Goal: Find specific fact: Find specific fact

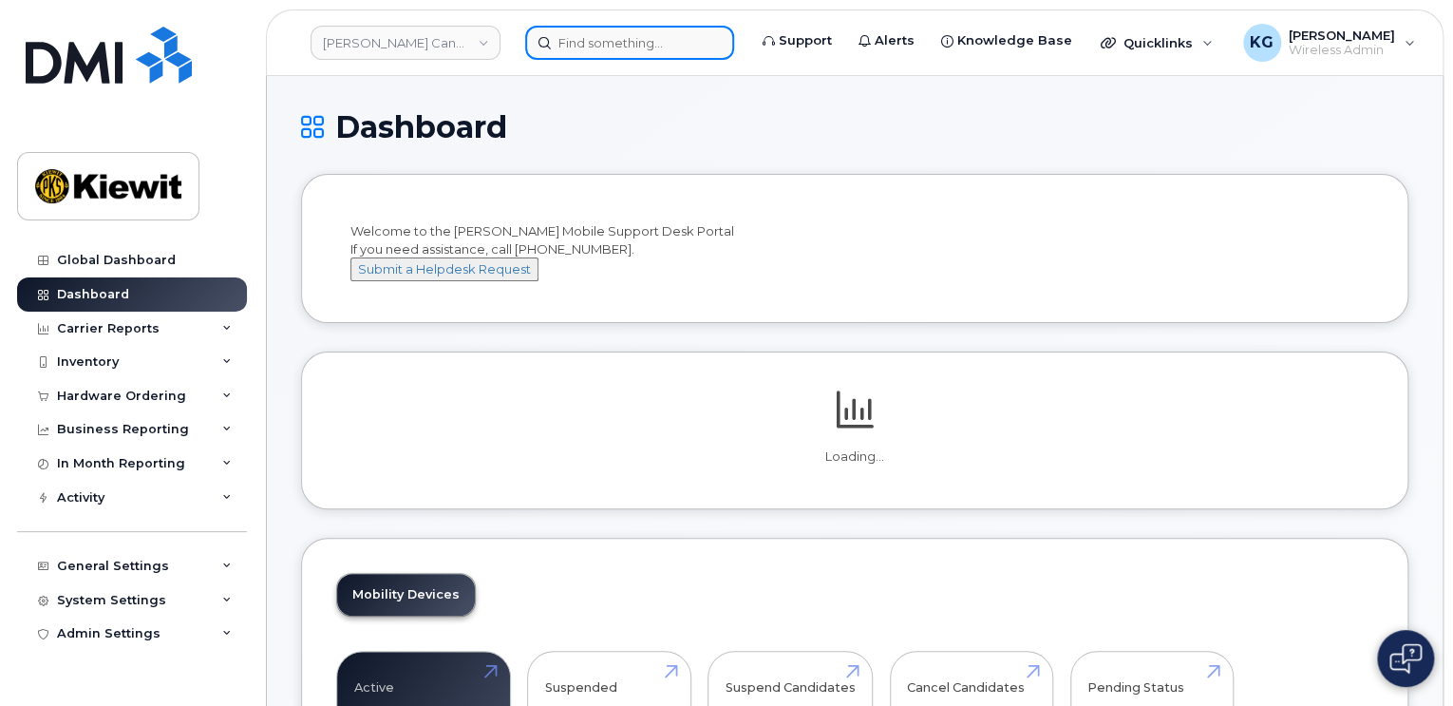
click at [617, 42] on input at bounding box center [629, 43] width 209 height 34
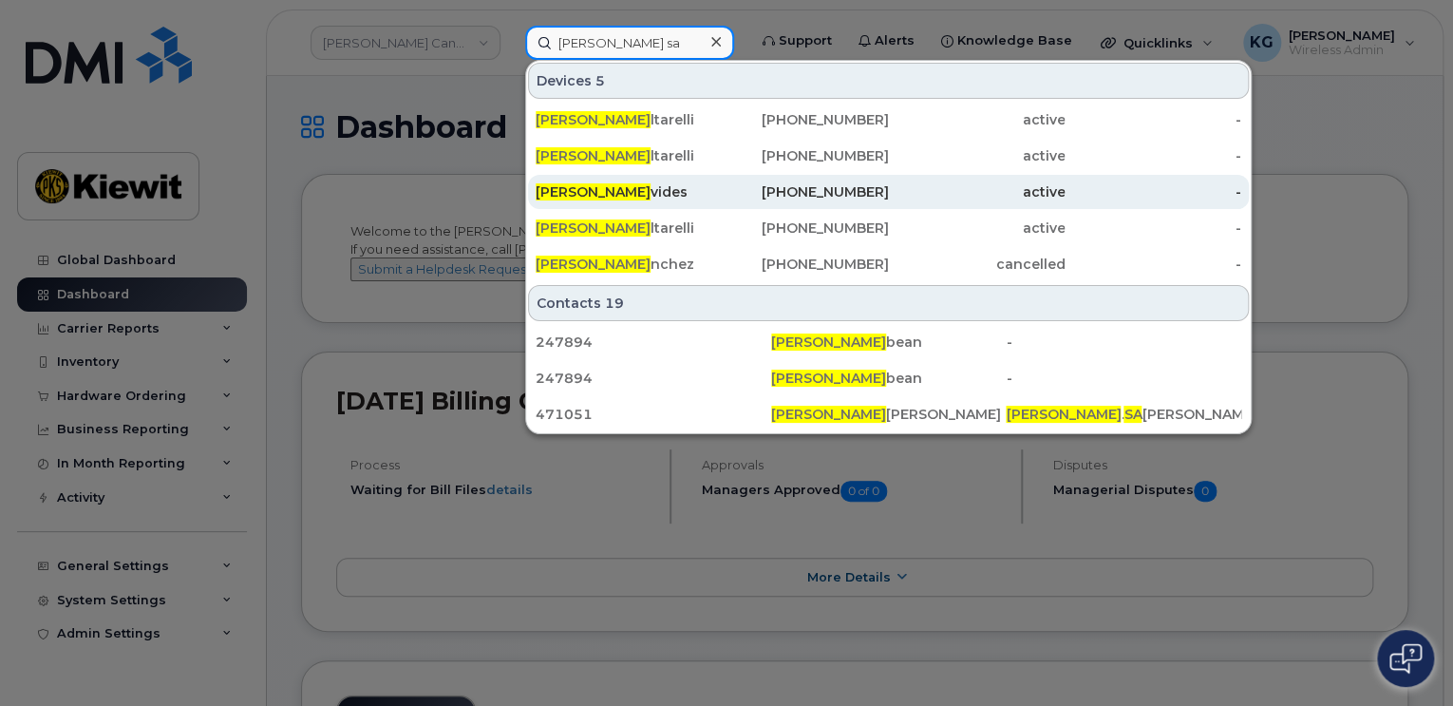
type input "[PERSON_NAME] sa"
click at [604, 185] on div "[PERSON_NAME] [PERSON_NAME]" at bounding box center [624, 191] width 177 height 19
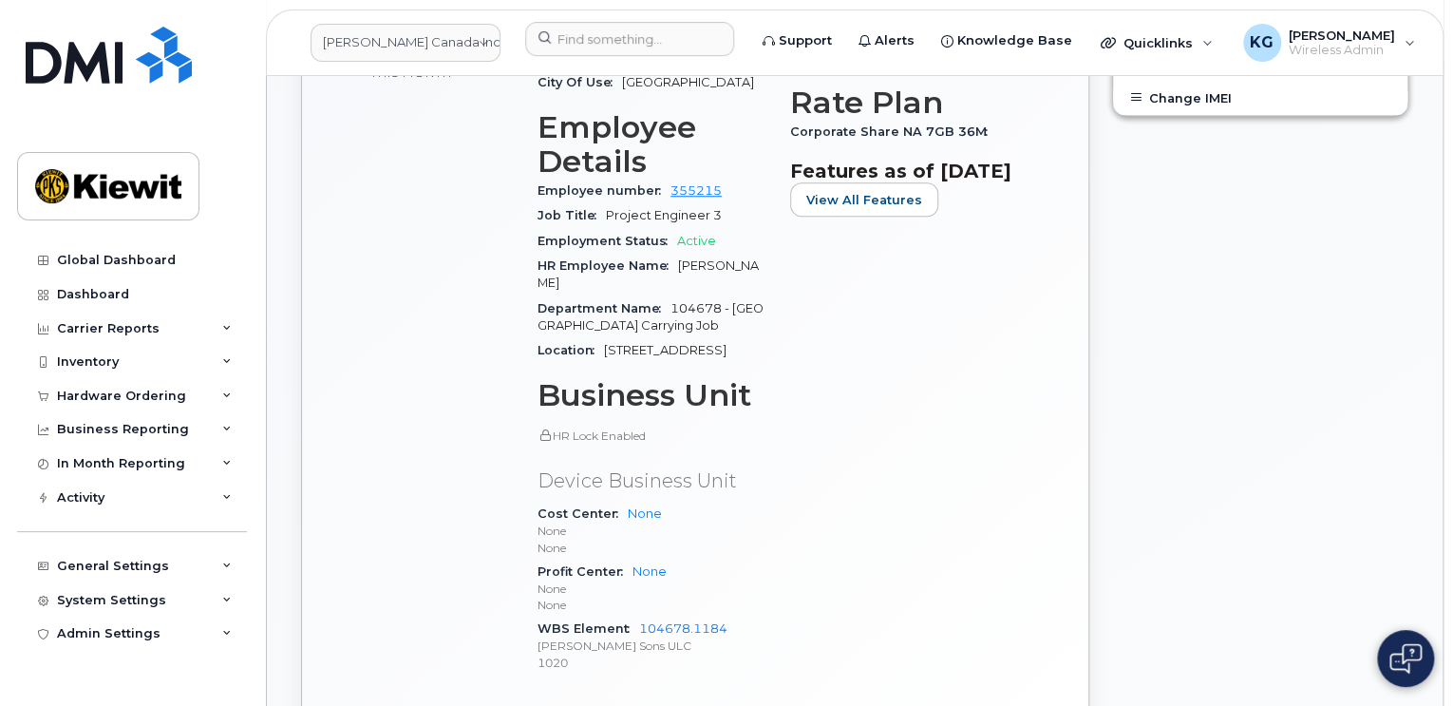
scroll to position [855, 0]
